Goal: Check status: Check status

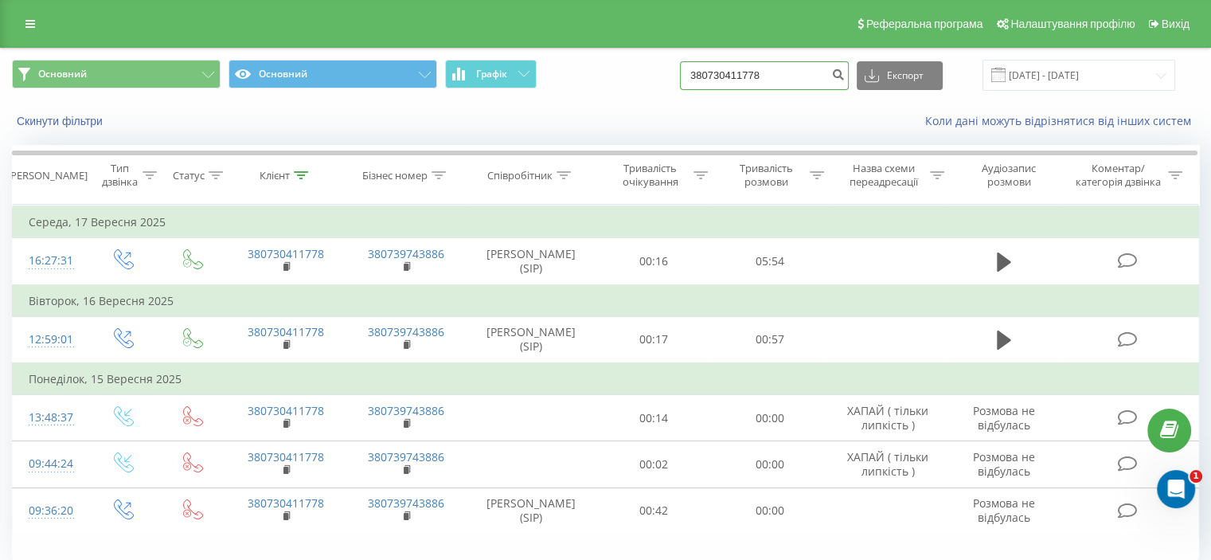
drag, startPoint x: 724, startPoint y: 76, endPoint x: 650, endPoint y: 66, distance: 73.9
click at [650, 66] on div "Основний Основний Графік 380730411778 Експорт .csv .xls .xlsx [DATE] - [DATE]" at bounding box center [605, 75] width 1187 height 31
paste input "979340001"
type input "380979340001"
click at [845, 77] on icon "submit" at bounding box center [838, 73] width 14 height 10
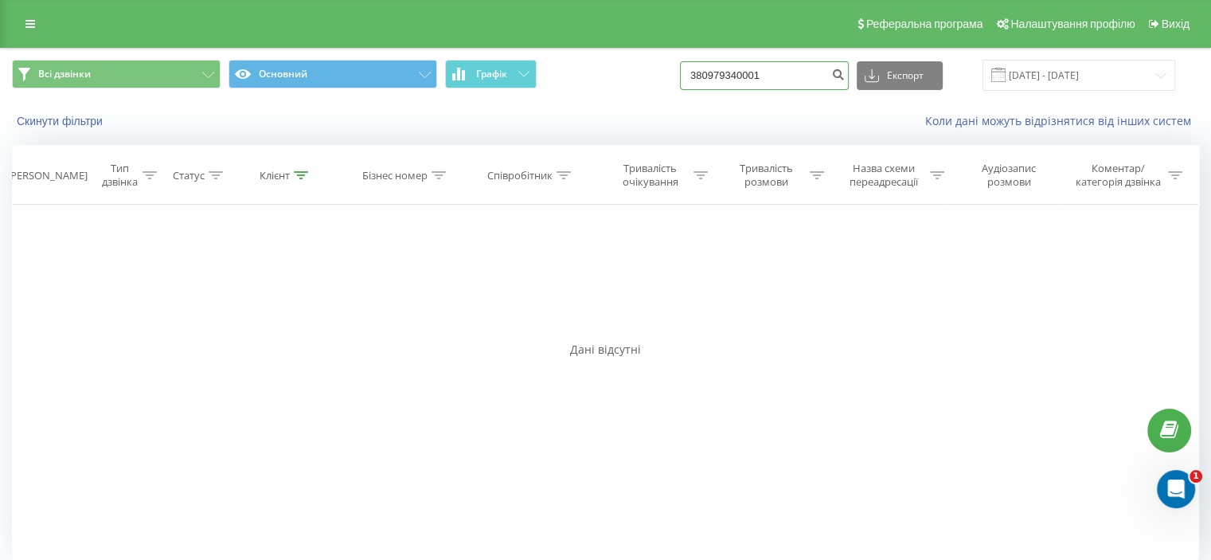
drag, startPoint x: 751, startPoint y: 76, endPoint x: 644, endPoint y: 76, distance: 107.5
click at [644, 76] on div "Всі дзвінки Основний Графік 380979340001 Експорт .csv .xls .xlsx [DATE] - [DATE]" at bounding box center [605, 75] width 1187 height 31
